Goal: Transaction & Acquisition: Obtain resource

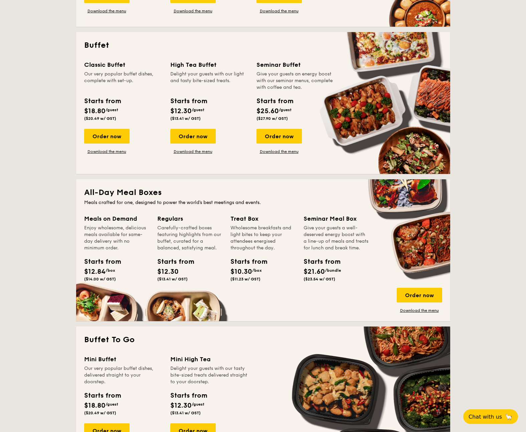
scroll to position [275, 0]
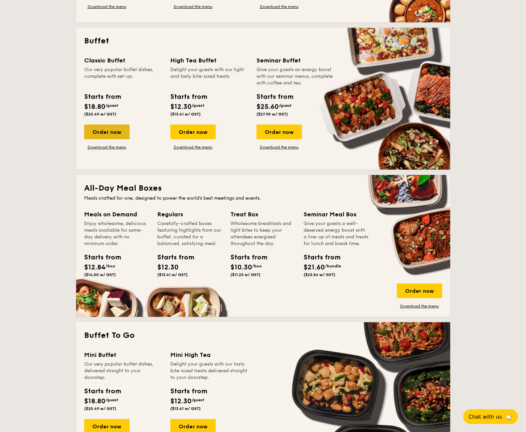
click at [118, 136] on div "Order now" at bounding box center [106, 132] width 45 height 15
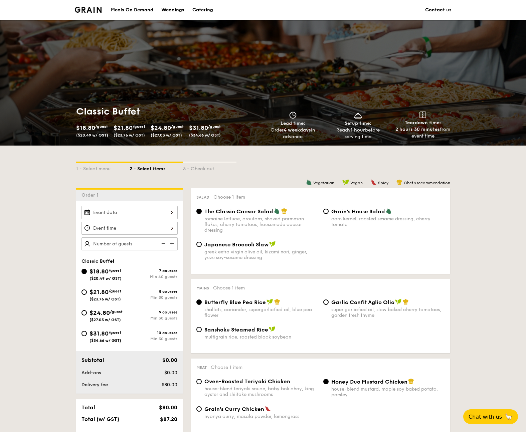
click at [92, 103] on div "Classic Buffet $18.80 /guest ($20.49 w/ GST) $21.80 /guest ($23.76 w/ GST) $24.…" at bounding box center [263, 122] width 385 height 45
click at [113, 140] on div "Classic Buffet $18.80 /guest ($20.49 w/ GST) $21.80 /guest ($23.76 w/ GST) $24.…" at bounding box center [263, 122] width 385 height 45
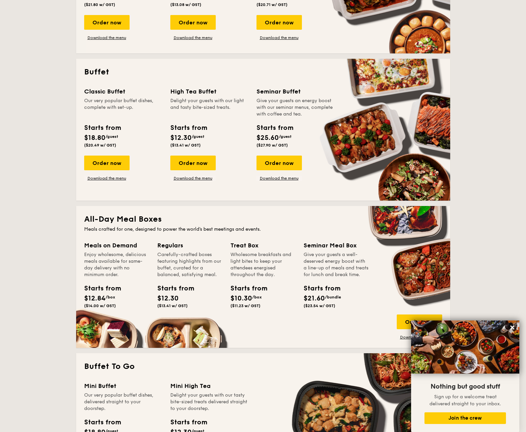
scroll to position [245, 0]
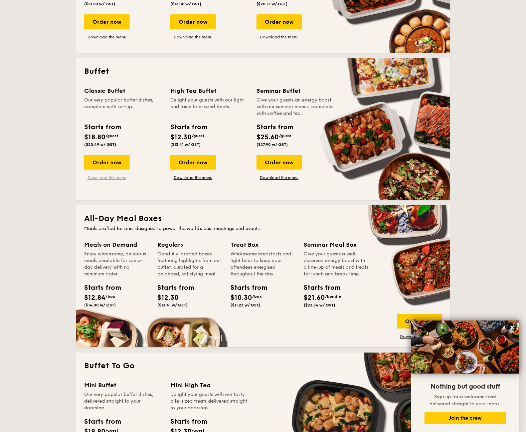
click at [113, 176] on link "Download the menu" at bounding box center [106, 177] width 45 height 5
